Goal: Use online tool/utility: Utilize a website feature to perform a specific function

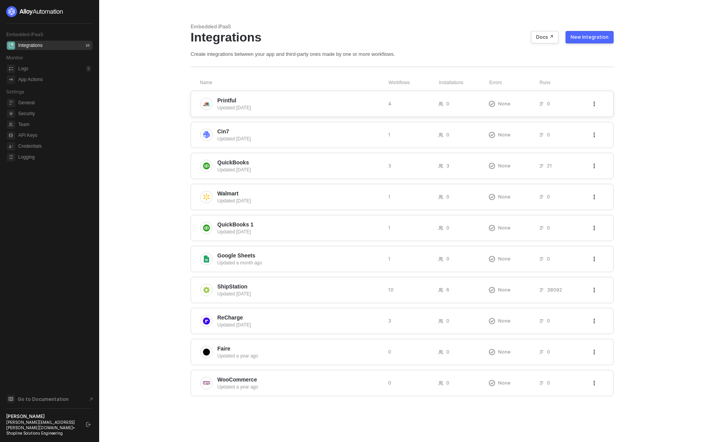
click at [309, 106] on div "Updated 4 days ago" at bounding box center [299, 107] width 165 height 7
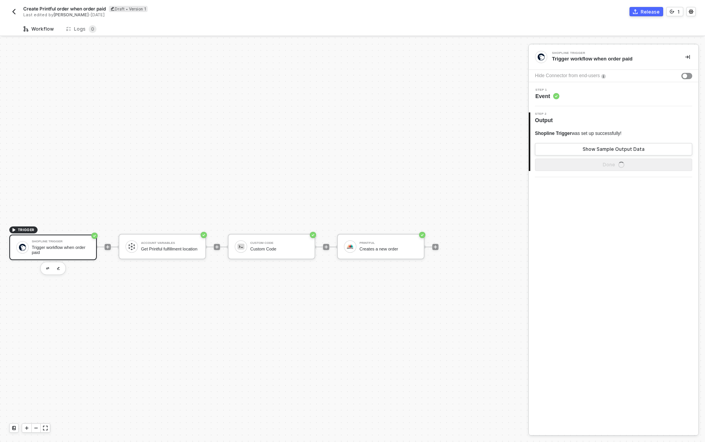
scroll to position [14, 0]
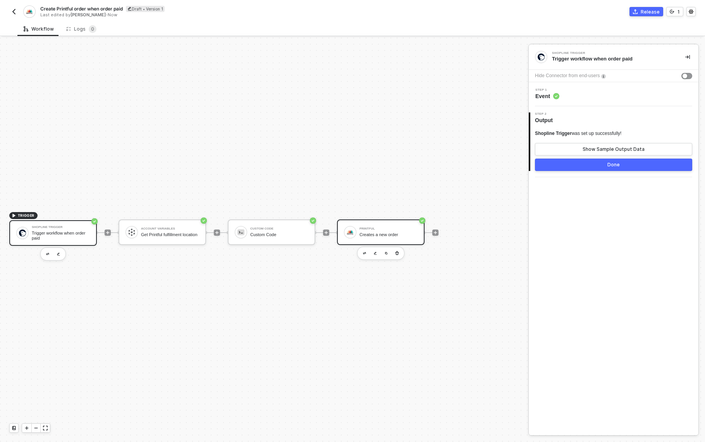
click at [371, 228] on div "Printful" at bounding box center [389, 228] width 58 height 3
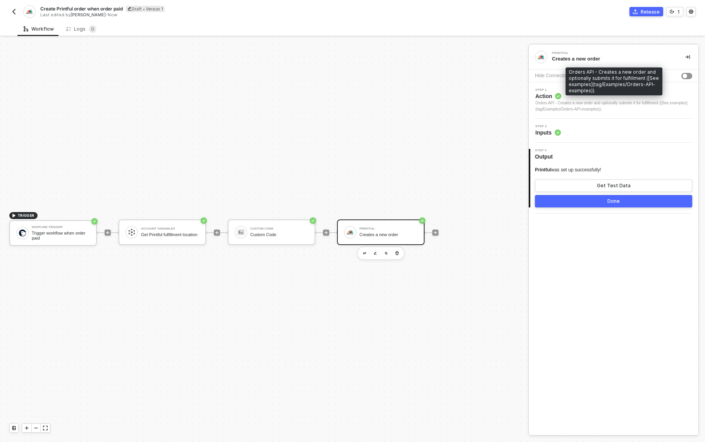
click at [571, 107] on div "Orders API - Creates a new order and optionally submits it for fulfillment ([Se…" at bounding box center [613, 106] width 157 height 12
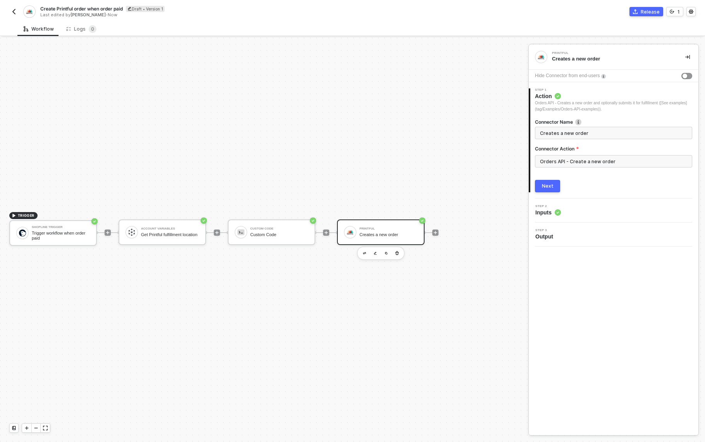
click at [581, 177] on div "Connector Name Creates a new order Connector Action Orders API - Create a new o…" at bounding box center [613, 152] width 157 height 80
click at [554, 206] on span "Step 2" at bounding box center [548, 206] width 26 height 3
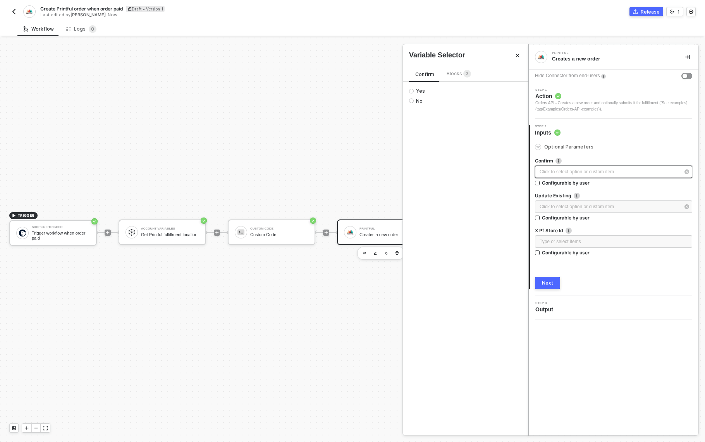
click at [628, 167] on div "Click to select option or custom item ﻿" at bounding box center [613, 171] width 157 height 12
click at [622, 147] on span "Optional Parameters" at bounding box center [618, 147] width 148 height 5
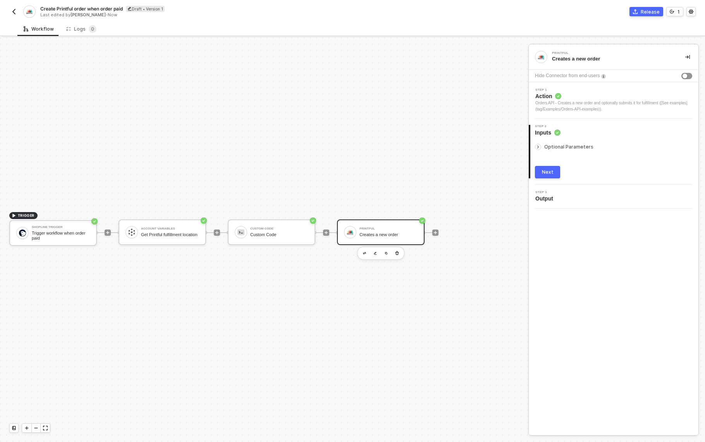
click at [592, 146] on span "Optional Parameters" at bounding box center [618, 147] width 148 height 5
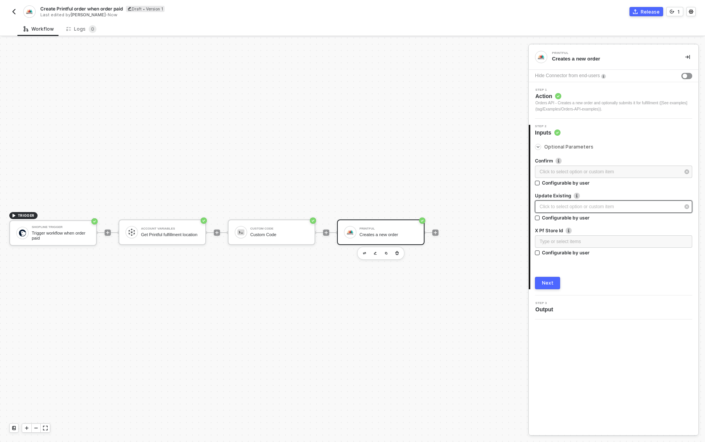
click at [596, 203] on div "Click to select option or custom item ﻿" at bounding box center [610, 206] width 140 height 7
click at [606, 237] on div "Type or select items ﻿" at bounding box center [613, 241] width 157 height 12
click at [11, 12] on img "button" at bounding box center [14, 12] width 6 height 6
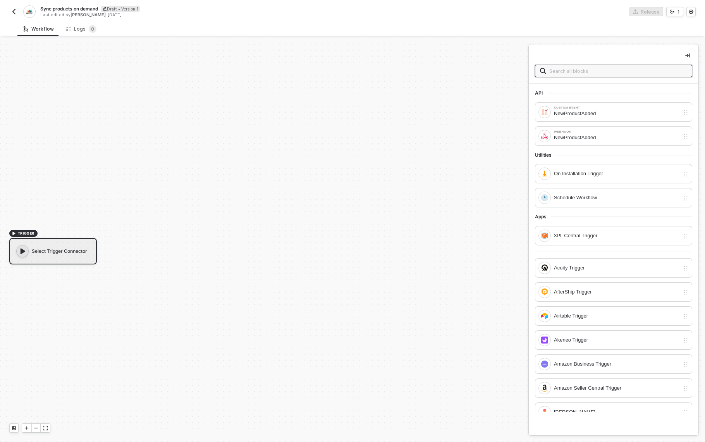
scroll to position [14, 0]
